Goal: Task Accomplishment & Management: Use online tool/utility

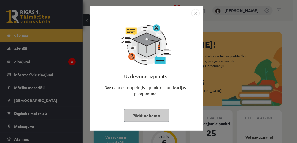
click at [194, 10] on img "Close" at bounding box center [195, 13] width 8 height 8
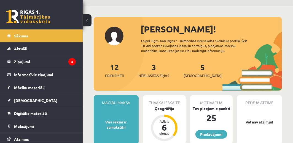
scroll to position [28, 0]
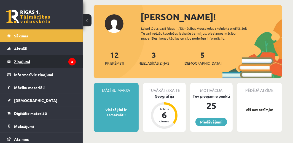
click at [32, 57] on legend "Ziņojumi 3" at bounding box center [45, 61] width 62 height 13
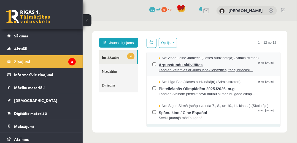
click at [200, 72] on span "Labdien!Vēlamies ar Jums labāk iepazīties, tādēļ priecāsi..." at bounding box center [216, 69] width 116 height 5
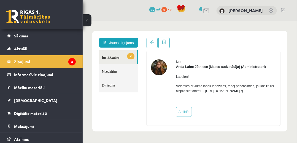
click at [119, 59] on link "2 Ienākošie" at bounding box center [118, 57] width 38 height 14
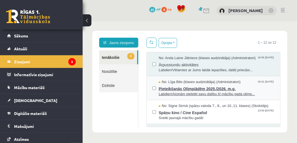
click at [178, 85] on span "Pieteikšanās Olimpiādēm 2025./2026. m.g." at bounding box center [216, 88] width 116 height 7
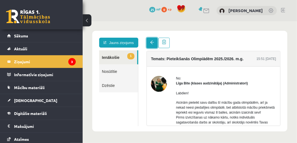
click at [152, 40] on link at bounding box center [151, 42] width 11 height 10
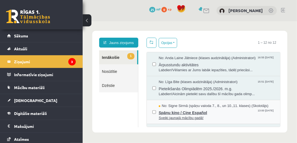
click at [208, 115] on span "Sveiki jaunajā mācību gadā!" at bounding box center [216, 117] width 116 height 5
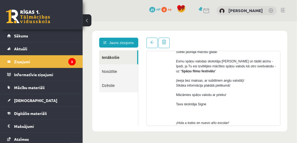
scroll to position [55, 0]
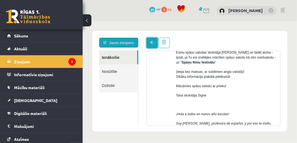
click at [153, 44] on span at bounding box center [152, 42] width 4 height 4
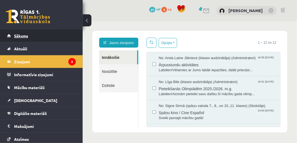
scroll to position [0, 0]
click at [58, 36] on link "Sākums" at bounding box center [41, 35] width 69 height 13
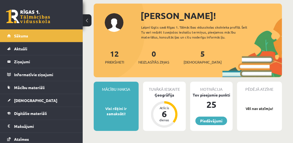
scroll to position [28, 0]
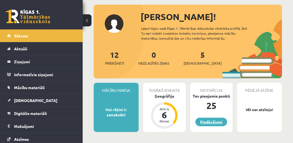
click at [208, 121] on link "Piedāvājumi" at bounding box center [211, 122] width 32 height 9
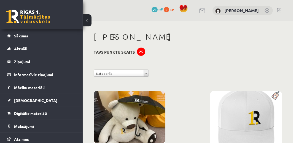
click at [86, 22] on button at bounding box center [87, 20] width 9 height 12
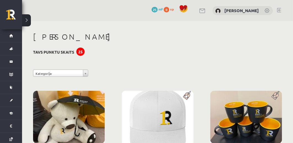
click at [26, 19] on button at bounding box center [26, 20] width 9 height 12
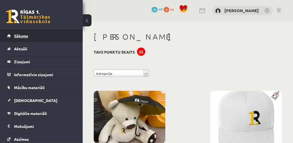
click at [12, 34] on link "Sākums" at bounding box center [41, 35] width 69 height 13
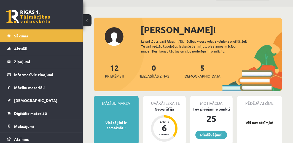
scroll to position [28, 0]
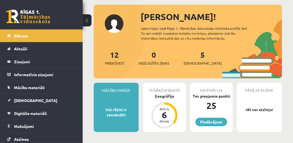
click at [161, 89] on div "Tuvākā ieskaite" at bounding box center [164, 88] width 43 height 10
click at [168, 102] on div "Tuvākā ieskaite Ģeogrāfija Atlicis 6 dienas" at bounding box center [164, 107] width 43 height 49
click at [197, 57] on div "5 Ieskaites" at bounding box center [202, 57] width 38 height 17
click at [191, 57] on div "5 Ieskaites" at bounding box center [202, 57] width 38 height 17
drag, startPoint x: 191, startPoint y: 56, endPoint x: 197, endPoint y: 59, distance: 6.3
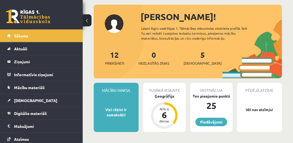
click at [191, 56] on div "5 Ieskaites" at bounding box center [202, 57] width 38 height 17
click at [197, 59] on div "5 Ieskaites" at bounding box center [202, 57] width 38 height 17
click at [196, 64] on span "[DEMOGRAPHIC_DATA]" at bounding box center [202, 64] width 38 height 6
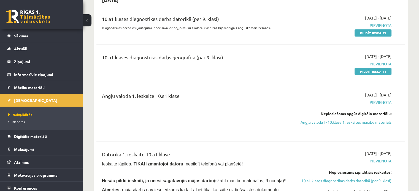
scroll to position [55, 0]
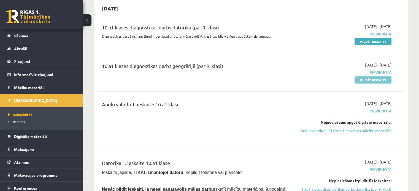
click at [292, 79] on link "Pildīt ieskaiti" at bounding box center [372, 80] width 37 height 7
click at [292, 42] on link "Pildīt ieskaiti" at bounding box center [372, 41] width 37 height 7
click at [292, 110] on span "Pievienota" at bounding box center [345, 111] width 91 height 6
click at [292, 113] on span "Pievienota" at bounding box center [345, 111] width 91 height 6
drag, startPoint x: 367, startPoint y: 103, endPoint x: 363, endPoint y: 103, distance: 3.6
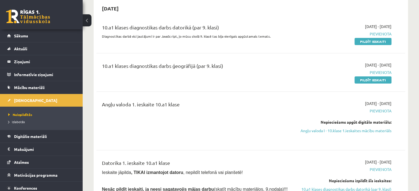
click at [292, 102] on span "[DATE] - [DATE]" at bounding box center [378, 104] width 26 height 6
click at [292, 134] on link "Angļu valoda I - 10.klase 1.ieskaites mācību materiāls" at bounding box center [345, 131] width 91 height 6
click at [144, 108] on div "Angļu valoda 1. ieskaite 10.a1 klase" at bounding box center [197, 106] width 190 height 10
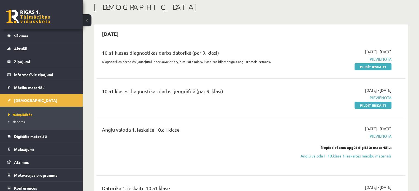
scroll to position [0, 0]
